Goal: Task Accomplishment & Management: Manage account settings

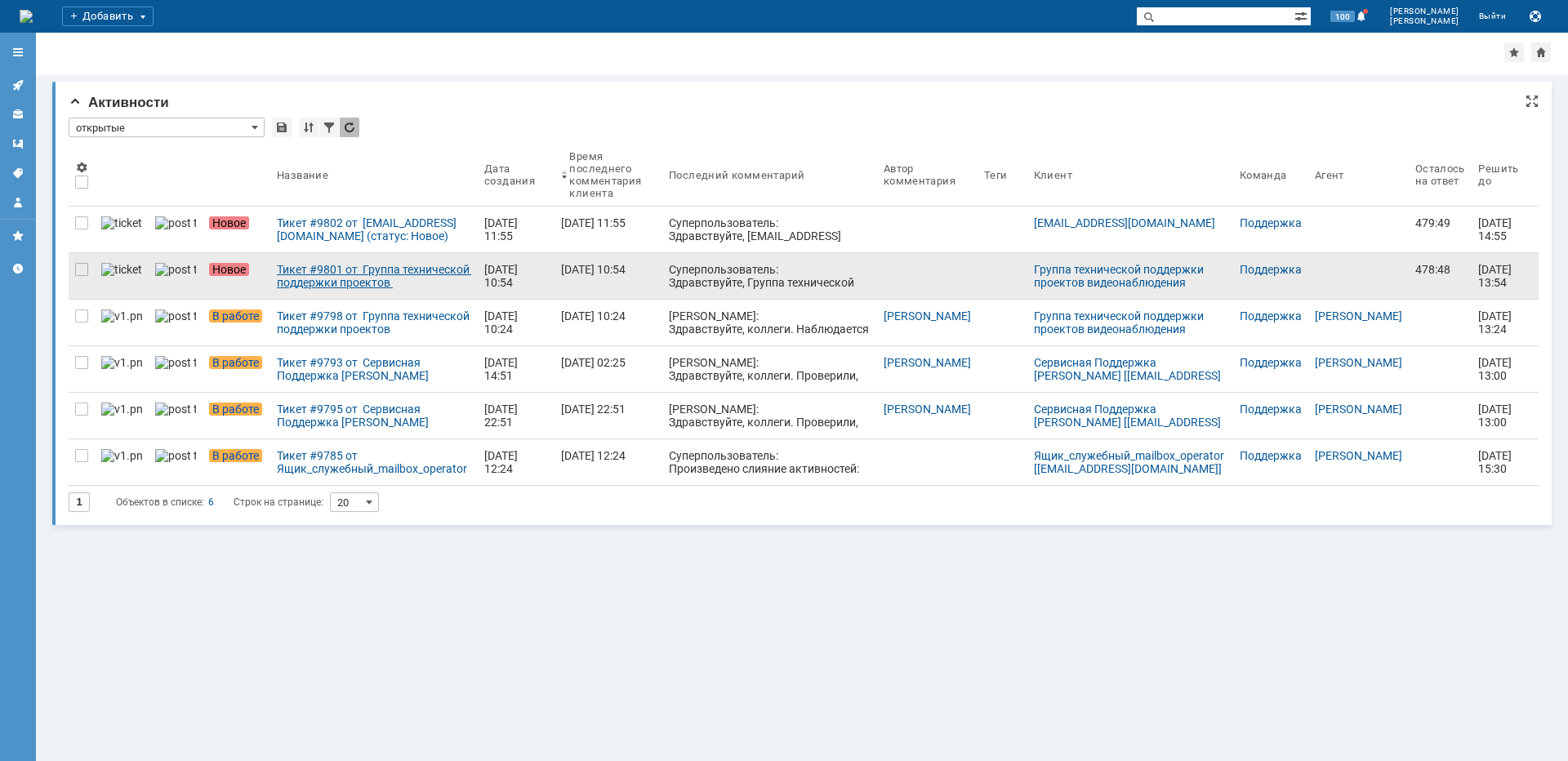
click at [378, 278] on div "Тикет #9801 от Группа технической поддержки проектов видеонаблюдения [[EMAIL_AD…" at bounding box center [374, 276] width 194 height 27
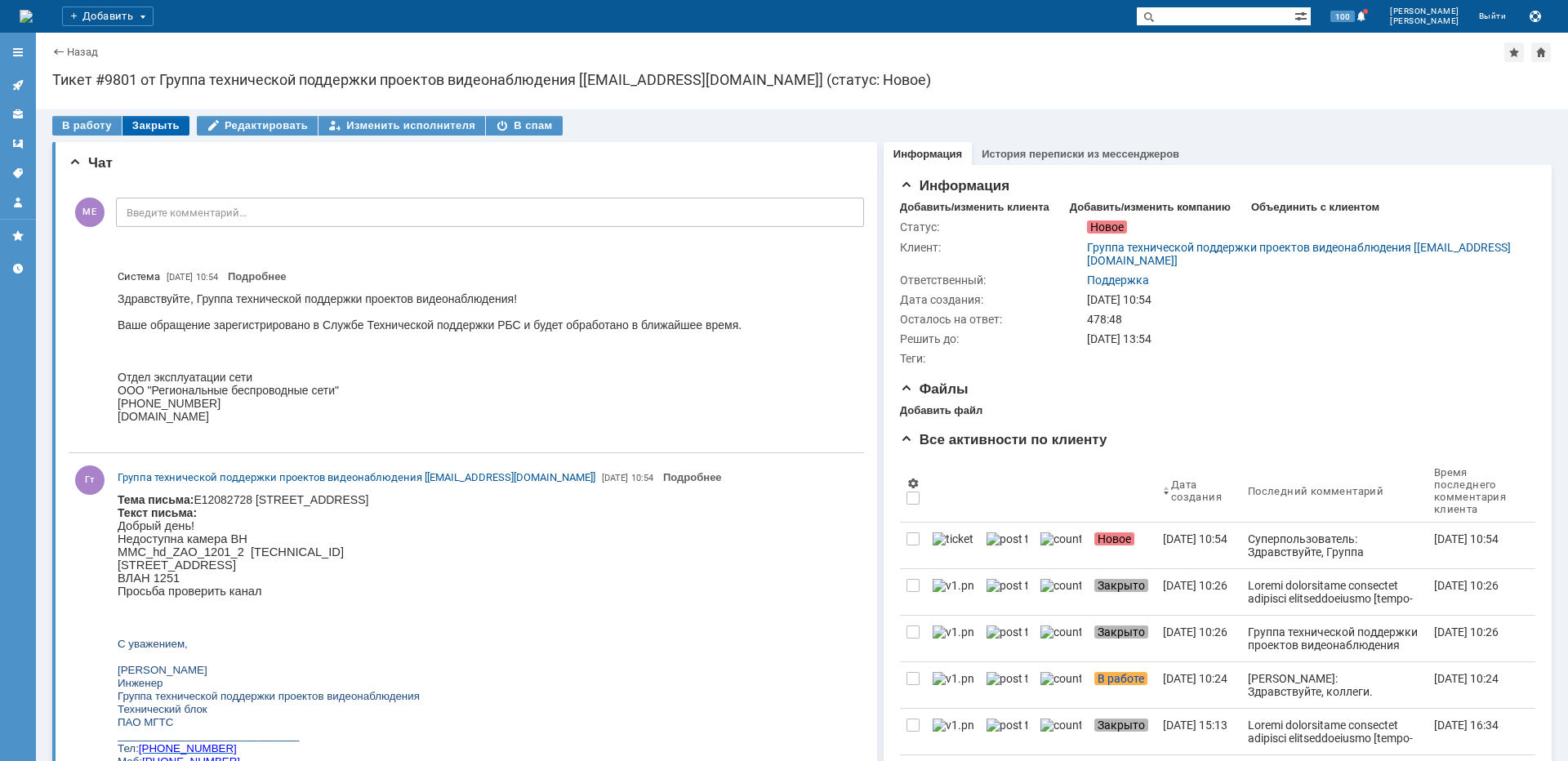
click at [164, 131] on div "Закрыть" at bounding box center [156, 126] width 67 height 20
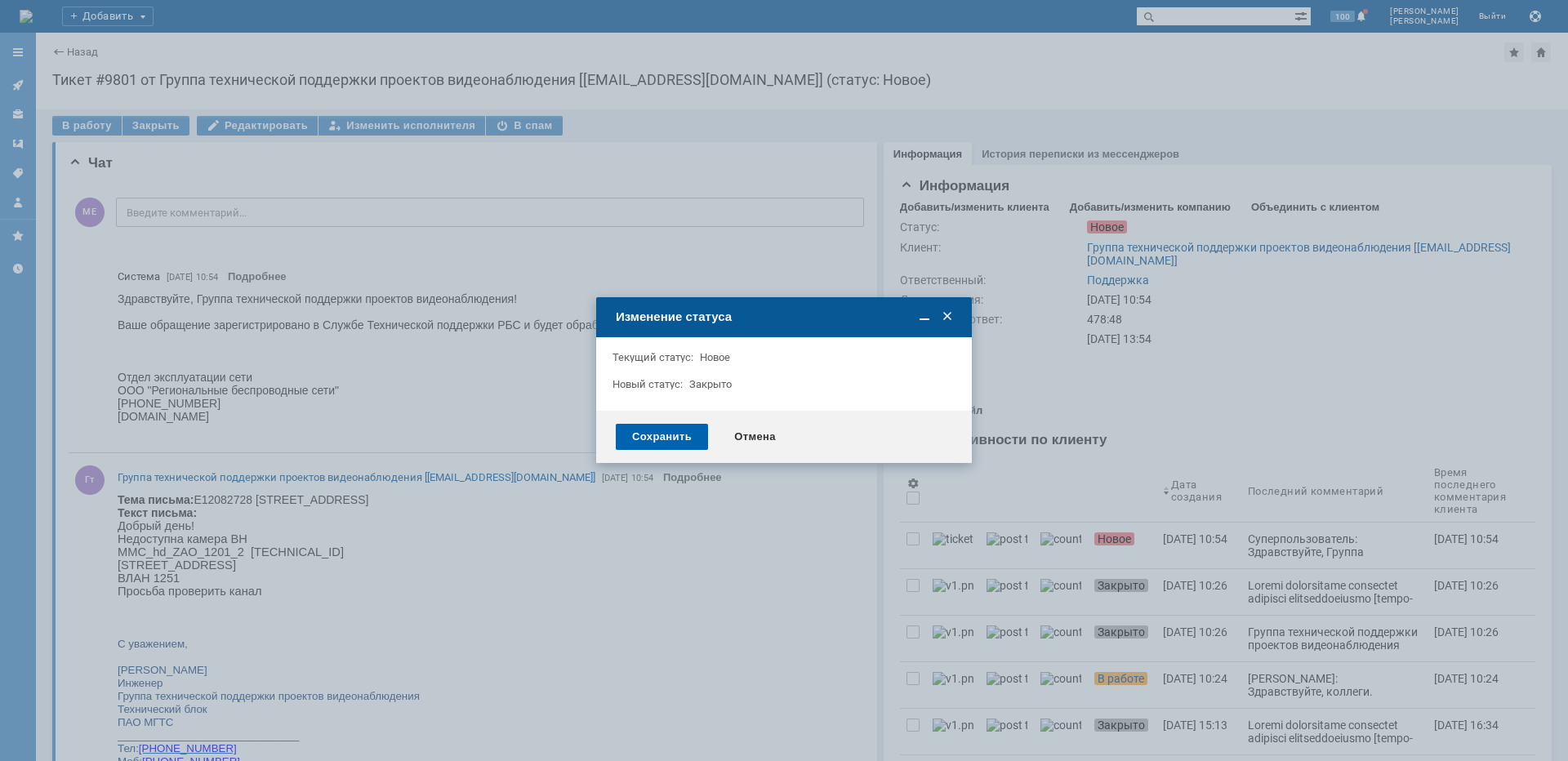
click at [646, 438] on div "Сохранить" at bounding box center [661, 437] width 92 height 27
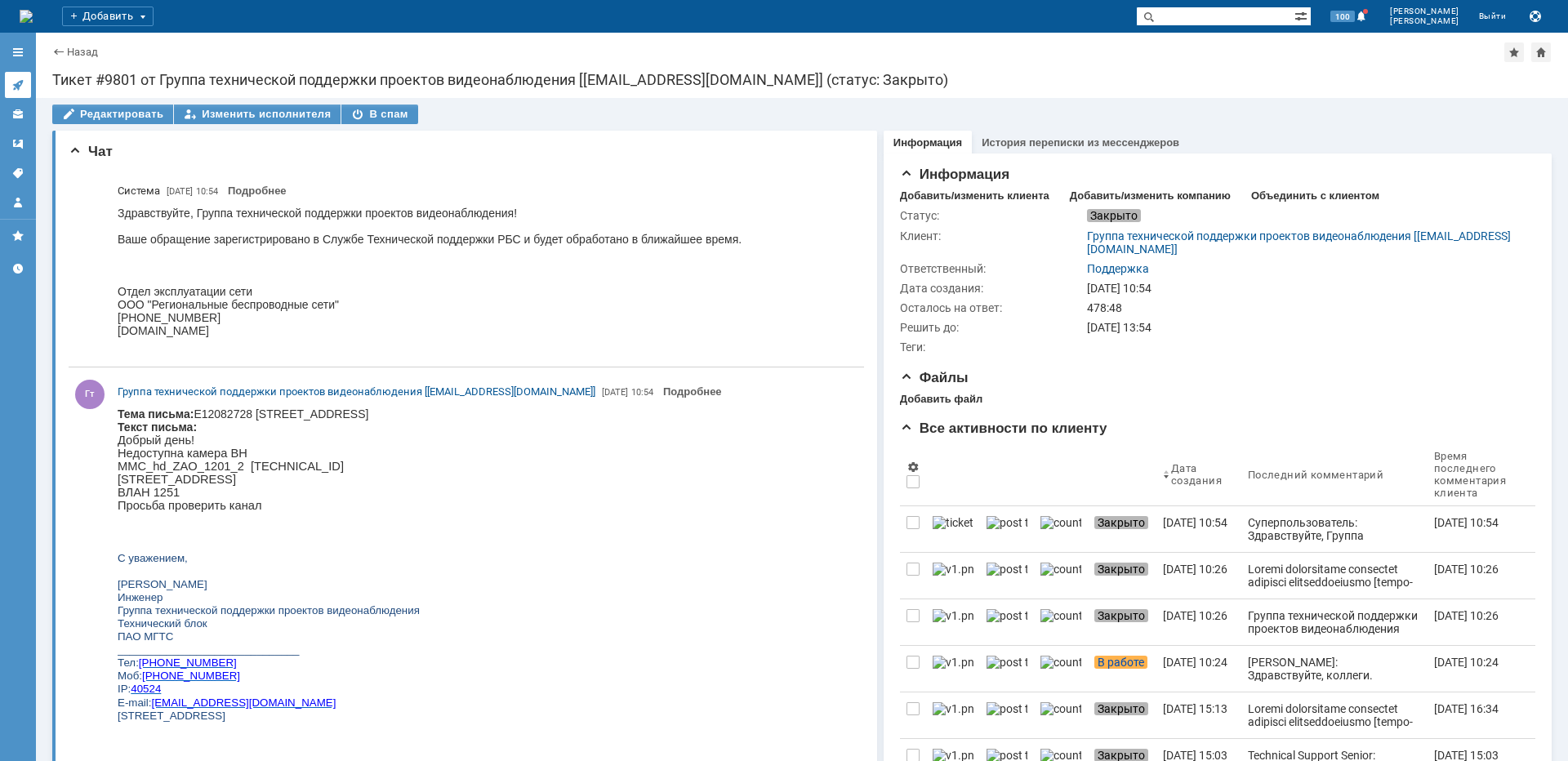
click at [22, 86] on icon at bounding box center [18, 85] width 13 height 13
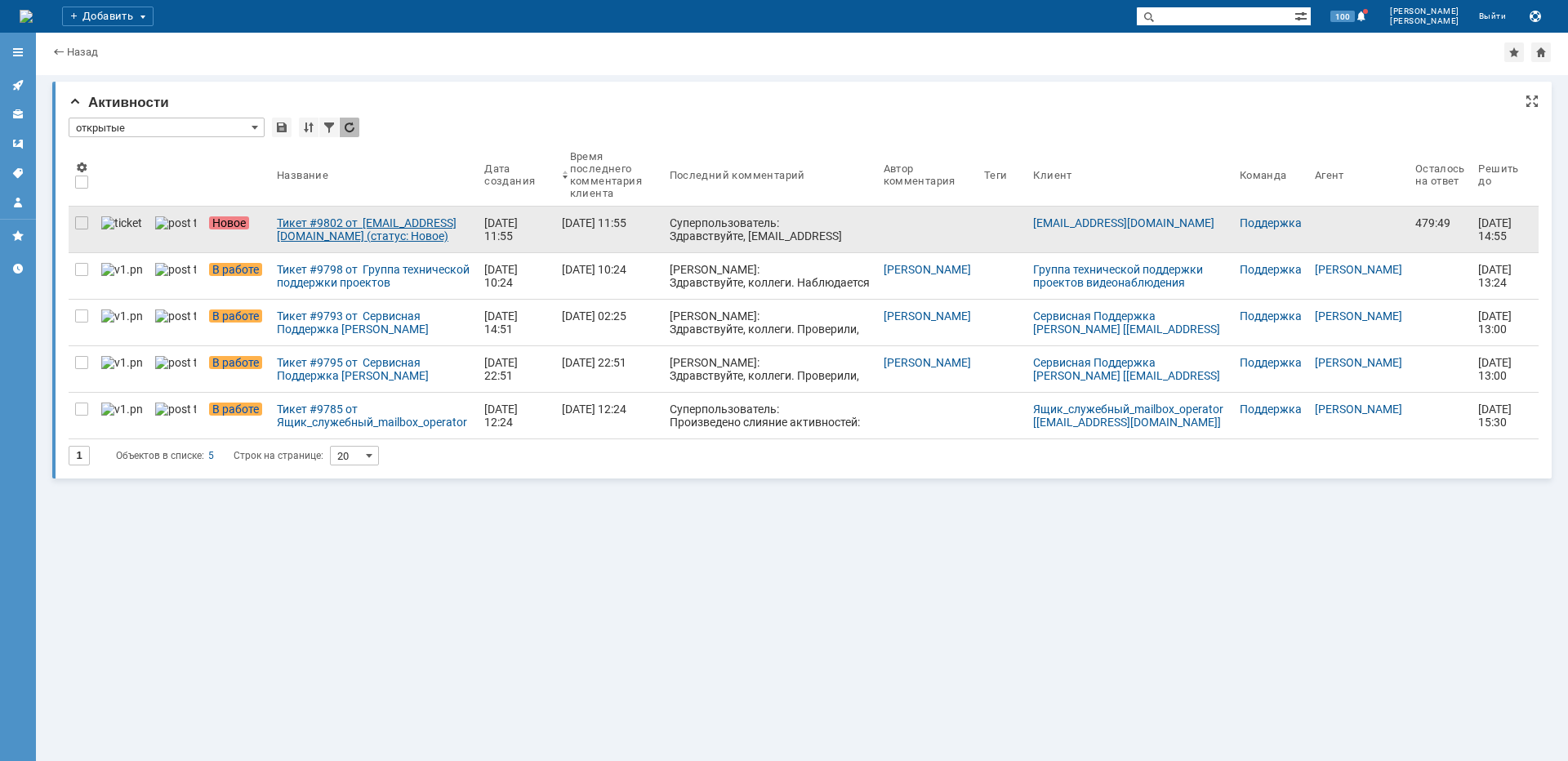
click at [349, 229] on div "Тикет #9802 от [EMAIL_ADDRESS][DOMAIN_NAME] (статус: Новое)" at bounding box center [374, 230] width 194 height 27
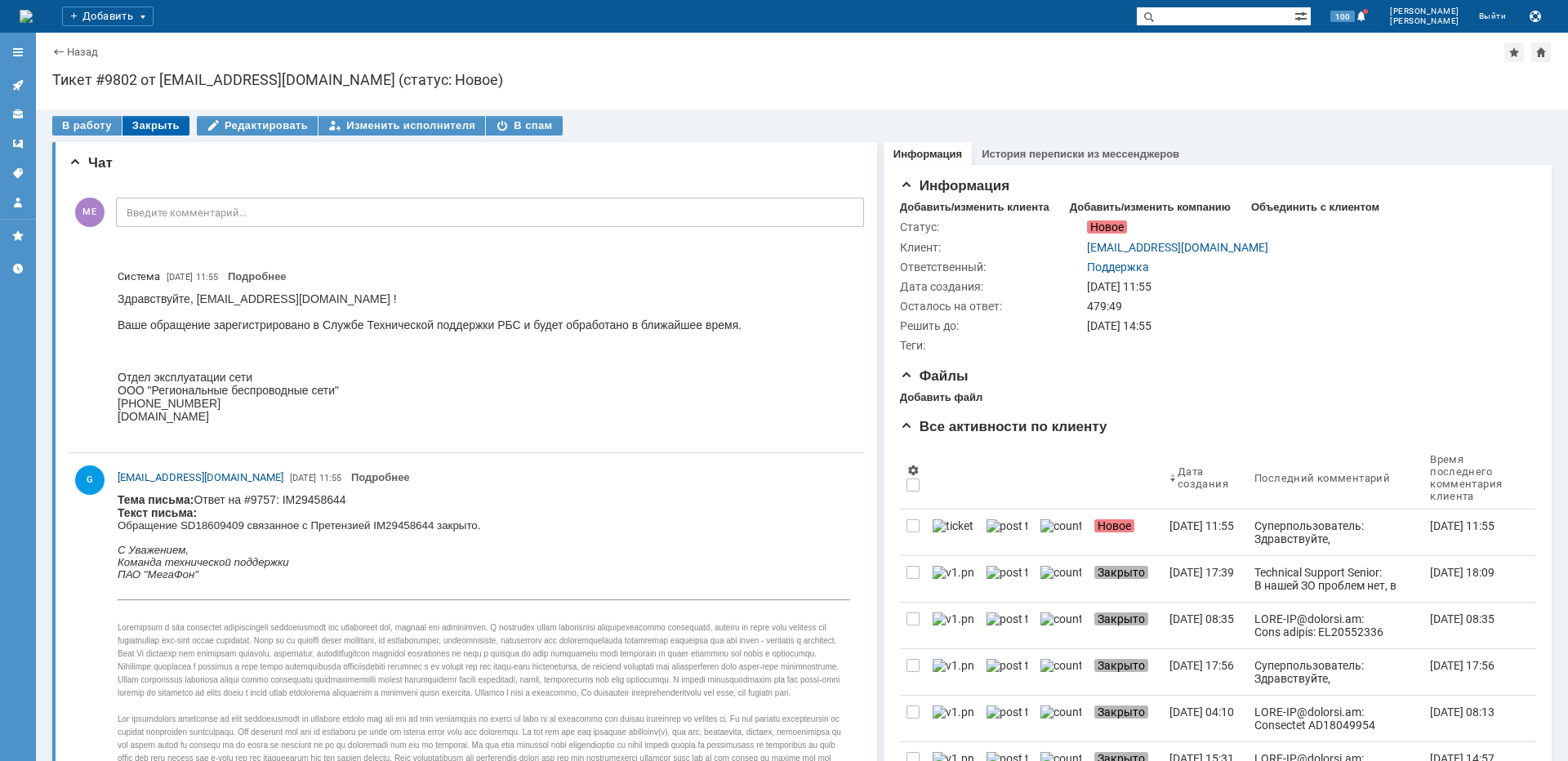
click at [142, 119] on div "Закрыть" at bounding box center [156, 126] width 67 height 20
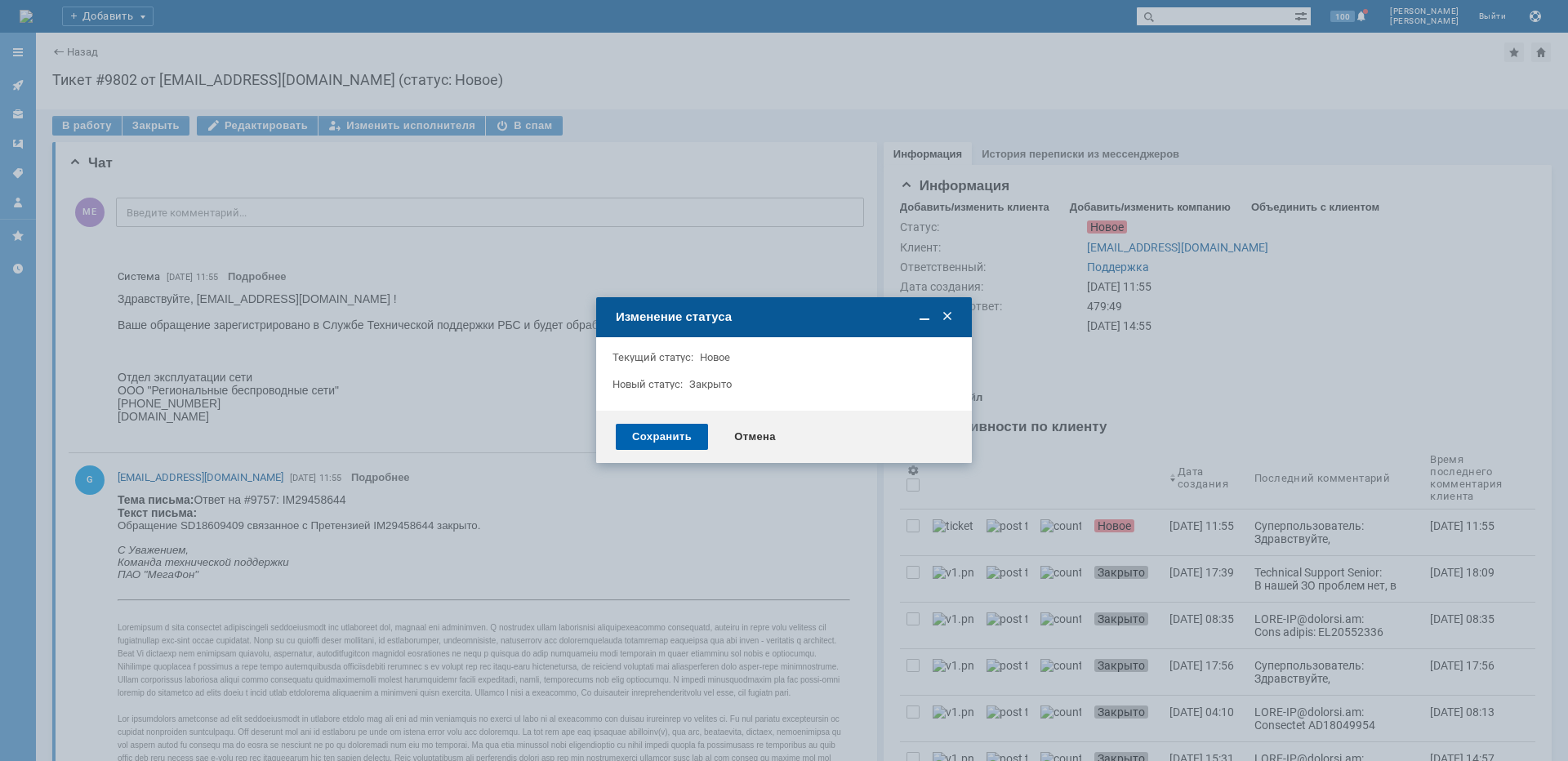
click at [687, 436] on div "Сохранить" at bounding box center [661, 437] width 92 height 27
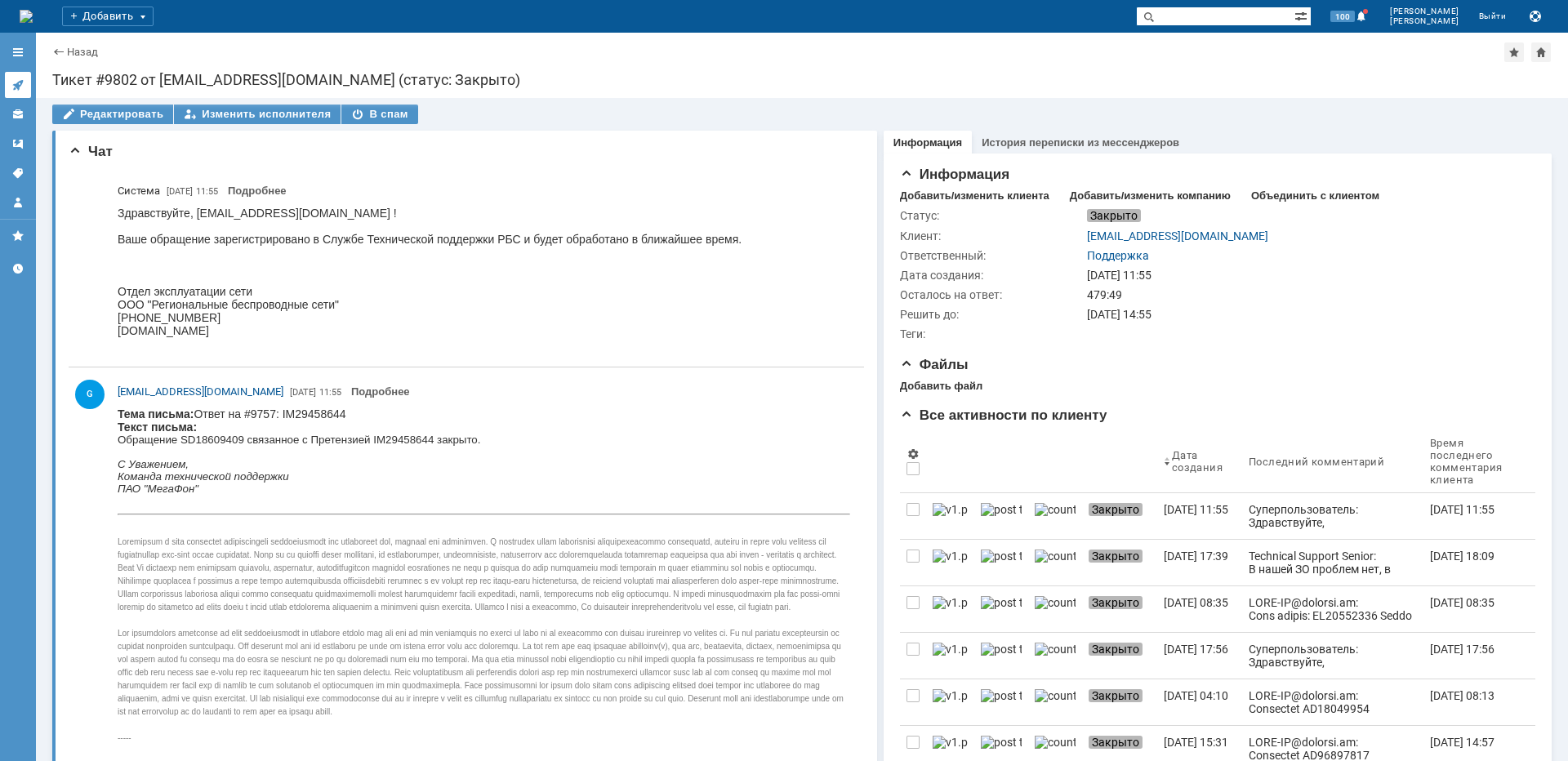
click at [26, 80] on link at bounding box center [18, 85] width 27 height 27
